Goal: Transaction & Acquisition: Purchase product/service

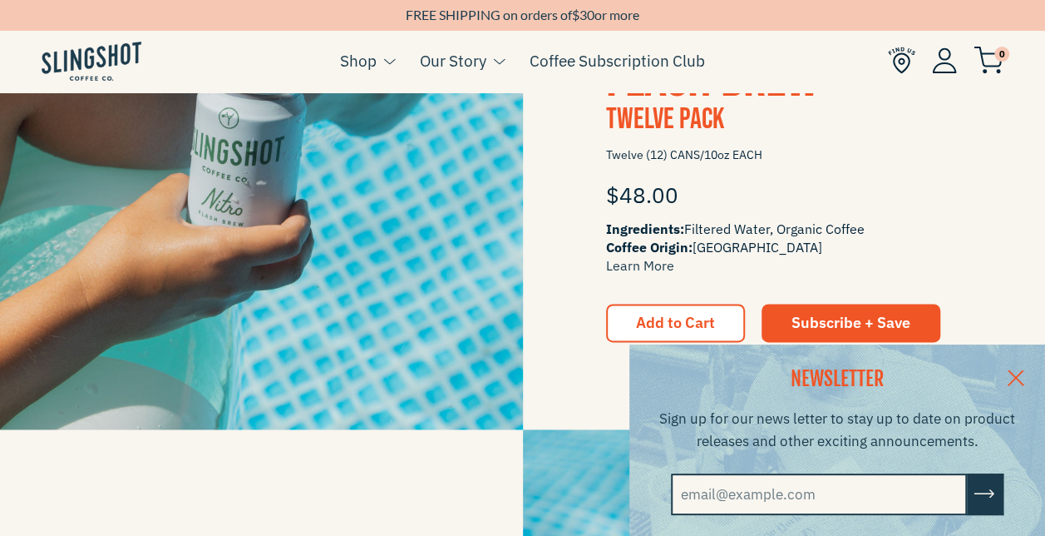
scroll to position [1012, 0]
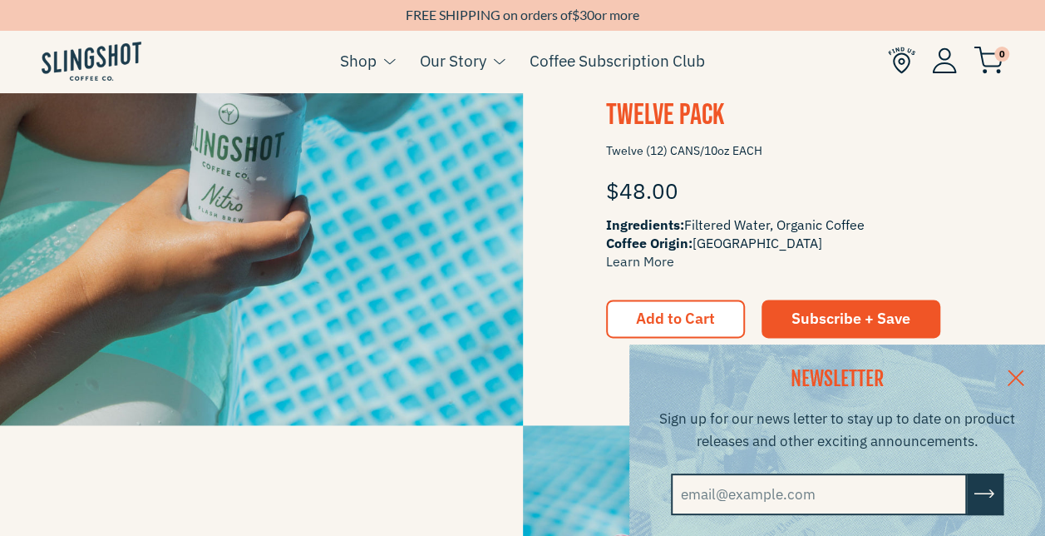
click at [1026, 373] on link at bounding box center [1016, 376] width 58 height 64
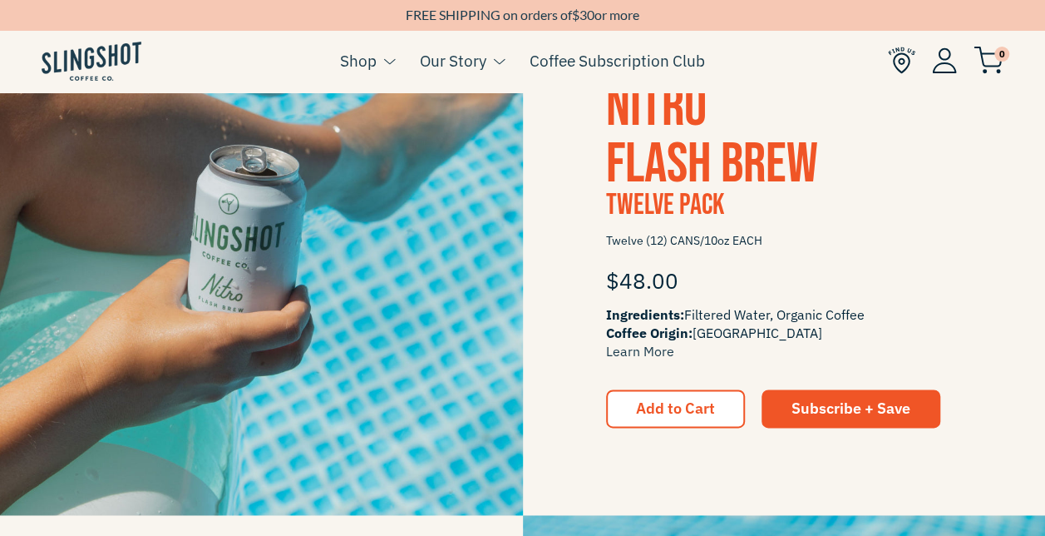
scroll to position [911, 0]
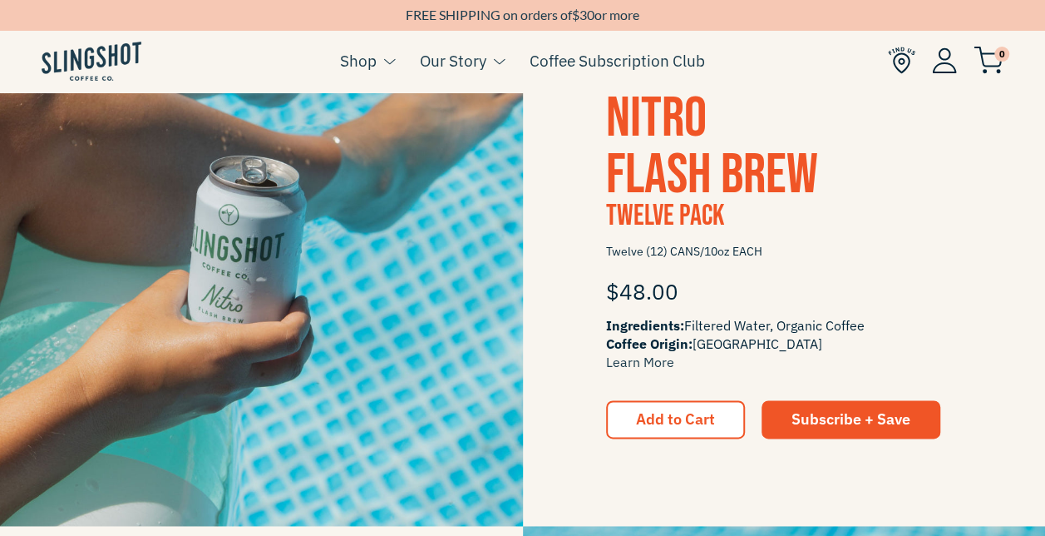
click at [660, 161] on span "Nitro Flash Brew" at bounding box center [712, 147] width 212 height 124
click at [719, 427] on button "Add to Cart" at bounding box center [675, 419] width 139 height 38
click at [714, 419] on span "Add to Cart" at bounding box center [675, 418] width 79 height 19
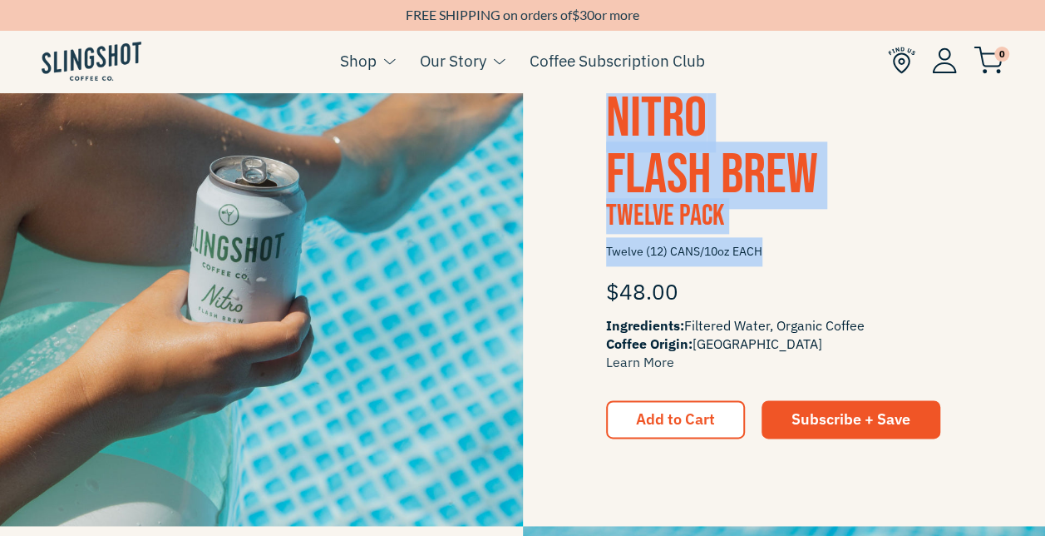
drag, startPoint x: 777, startPoint y: 248, endPoint x: 604, endPoint y: 101, distance: 226.6
click at [604, 101] on div "Nitro Flash Brew Twelve Pack Twelve (12) CANS/10oz EACH $48.00 Ingredients: Fil…" at bounding box center [784, 265] width 523 height 348
copy div "Nitro Flash Brew Twelve Pack Twelve (12) CANS/10oz EACH"
